Goal: Information Seeking & Learning: Compare options

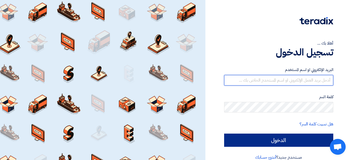
type input "[EMAIL_ADDRESS][DOMAIN_NAME]"
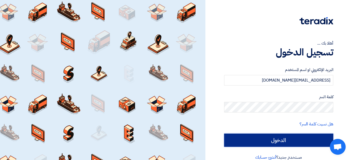
click at [259, 138] on input "الدخول" at bounding box center [278, 140] width 109 height 13
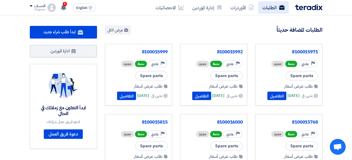
click at [269, 6] on link "الطلبات" at bounding box center [273, 7] width 31 height 12
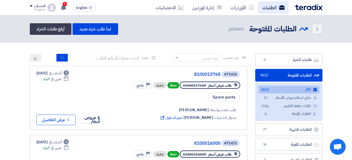
click at [269, 8] on link "الطلبات" at bounding box center [273, 7] width 31 height 12
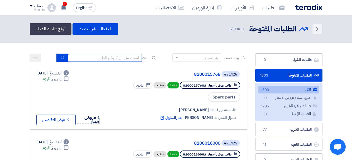
click at [121, 61] on input at bounding box center [105, 58] width 74 height 8
type input "71208"
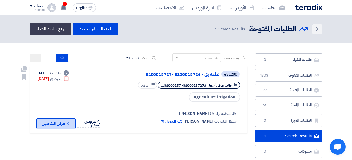
click at [55, 124] on button "Check details عرض التفاصيل" at bounding box center [55, 123] width 39 height 11
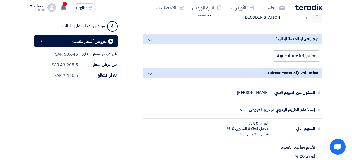
scroll to position [158, 0]
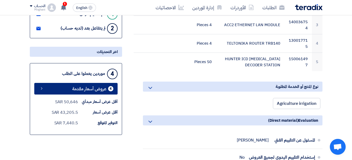
click at [79, 88] on span "عروض أسعار مقدمة" at bounding box center [89, 89] width 34 height 4
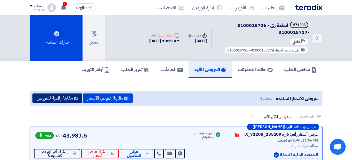
click at [59, 101] on button "مقارنة رقمية للعروض" at bounding box center [57, 98] width 50 height 10
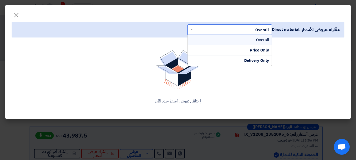
click at [238, 27] on input "text" at bounding box center [233, 29] width 74 height 9
click at [241, 50] on div "Price Only" at bounding box center [230, 50] width 84 height 10
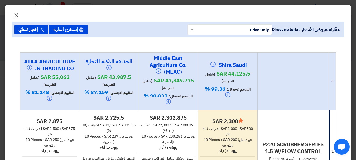
click at [19, 14] on span "×" at bounding box center [16, 15] width 6 height 16
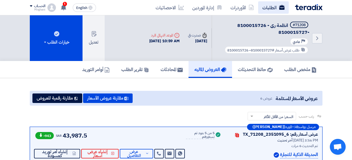
click at [269, 7] on link "الطلبات" at bounding box center [273, 7] width 31 height 12
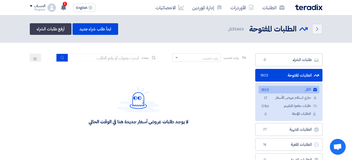
click at [189, 57] on div "رتب حسب" at bounding box center [199, 57] width 41 height 7
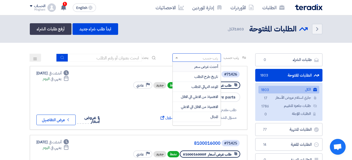
click at [165, 38] on header "Back الطلبات المفتوحة الطلبات المفتوحة 1803" at bounding box center [176, 28] width 352 height 27
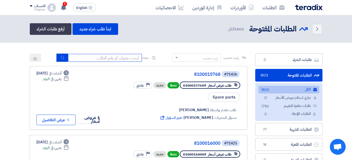
click at [128, 58] on input at bounding box center [105, 58] width 74 height 8
type input "70924"
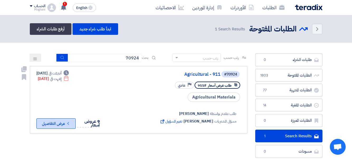
click at [53, 120] on button "Check details عرض التفاصيل" at bounding box center [55, 123] width 39 height 11
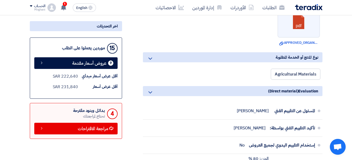
scroll to position [211, 0]
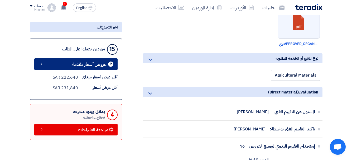
click at [80, 63] on span "عروض أسعار مقدمة" at bounding box center [89, 64] width 34 height 4
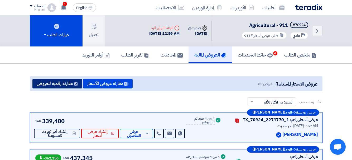
click at [60, 82] on button "مقارنة رقمية للعروض" at bounding box center [57, 84] width 50 height 10
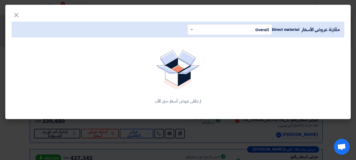
click at [226, 28] on input "text" at bounding box center [233, 29] width 74 height 9
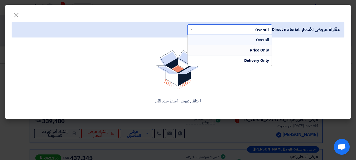
click at [231, 49] on div "Price Only" at bounding box center [230, 50] width 84 height 10
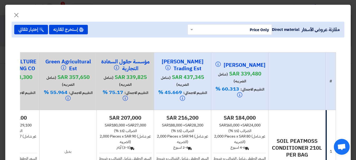
drag, startPoint x: 89, startPoint y: 76, endPoint x: 192, endPoint y: 94, distance: 104.2
click at [230, 101] on tr "# [PERSON_NAME] sar 339,480 (شامل الضريبه) التقييم الاجمالي: 60.313 % Tal Al An…" at bounding box center [44, 81] width 583 height 58
click at [19, 16] on span "×" at bounding box center [16, 15] width 6 height 16
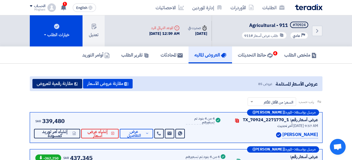
click at [61, 84] on button "مقارنة رقمية للعروض" at bounding box center [57, 84] width 50 height 10
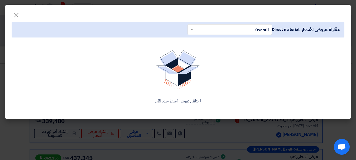
click at [205, 37] on app-items-comparison "مقارنة عروض الأسعار Direct material × Overall × لم تتلقى عروض أسعار حتى الأن" at bounding box center [178, 66] width 333 height 89
click at [205, 34] on input "text" at bounding box center [233, 29] width 74 height 9
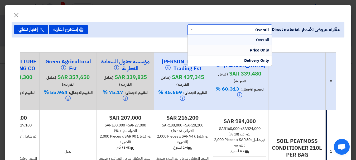
click at [251, 51] on span "Price Only" at bounding box center [259, 50] width 19 height 6
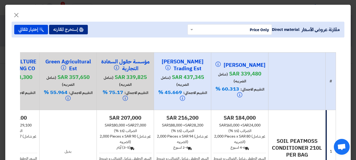
click at [78, 31] on button "إستخرج المقارنه" at bounding box center [68, 30] width 39 height 10
click at [79, 27] on button "إستخرج المقارنه" at bounding box center [68, 30] width 39 height 10
click at [68, 28] on button "إستخرج المقارنه" at bounding box center [68, 30] width 39 height 10
click at [74, 30] on button "إستخرج المقارنه" at bounding box center [68, 30] width 39 height 10
